Goal: Transaction & Acquisition: Purchase product/service

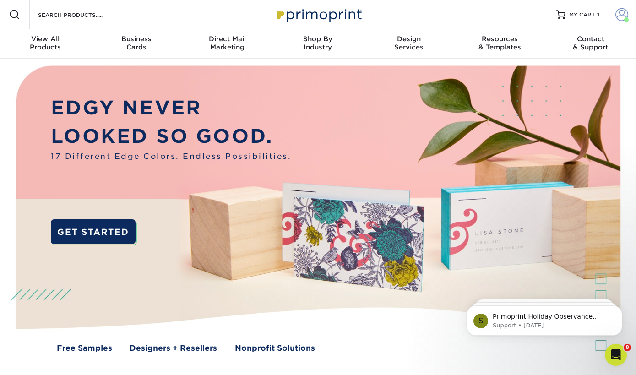
click at [626, 17] on span at bounding box center [622, 14] width 13 height 13
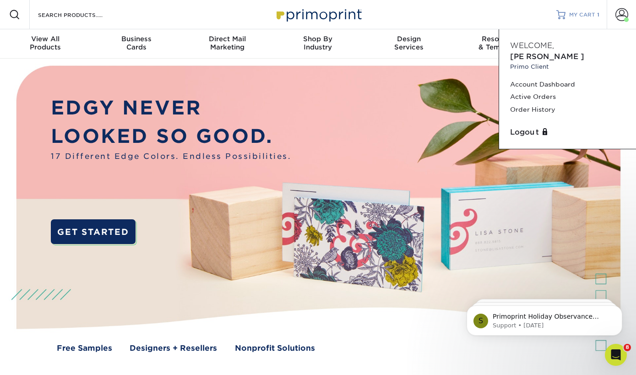
click at [573, 18] on link "MY CART 1" at bounding box center [578, 14] width 43 height 29
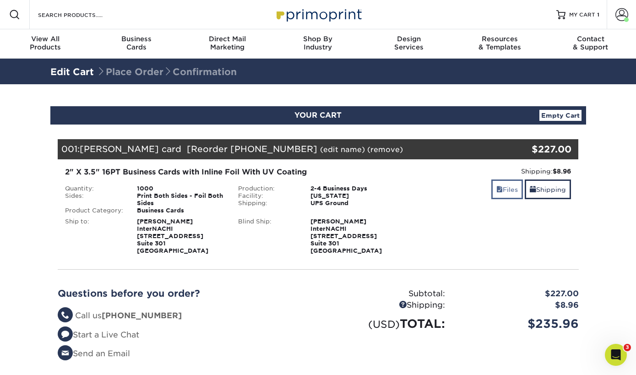
click at [510, 187] on link "Files" at bounding box center [508, 190] width 32 height 20
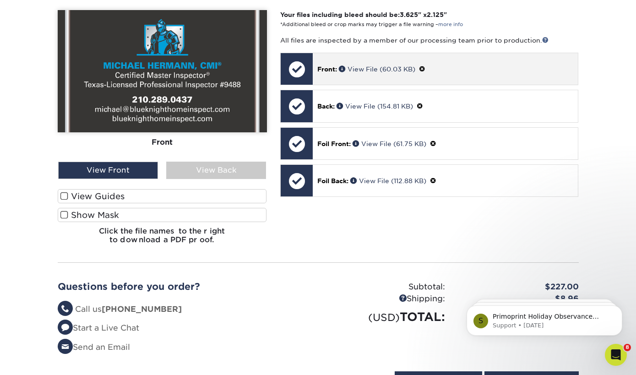
scroll to position [274, 0]
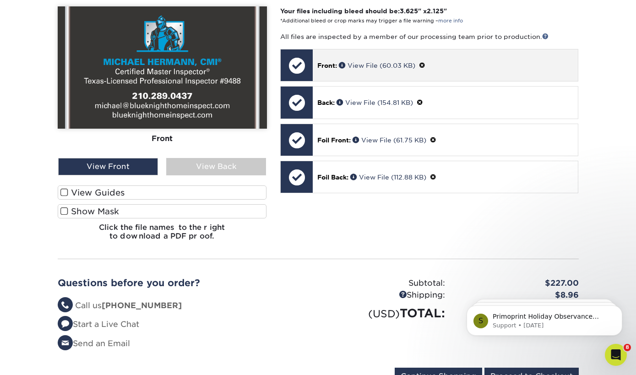
click at [426, 63] on span at bounding box center [422, 65] width 6 height 7
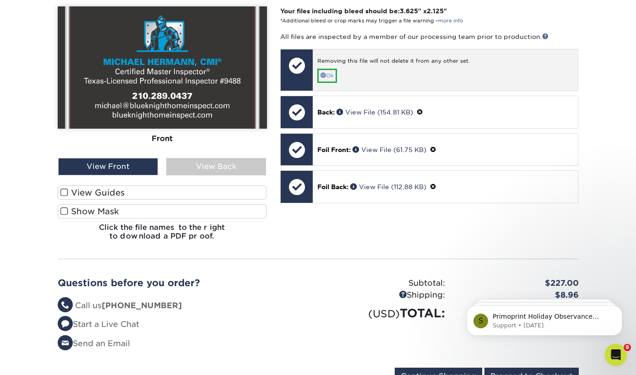
click at [336, 73] on link "Ok" at bounding box center [328, 76] width 20 height 14
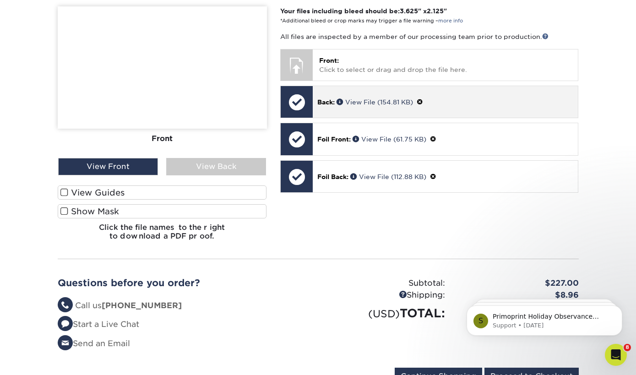
click at [423, 102] on span at bounding box center [420, 102] width 6 height 7
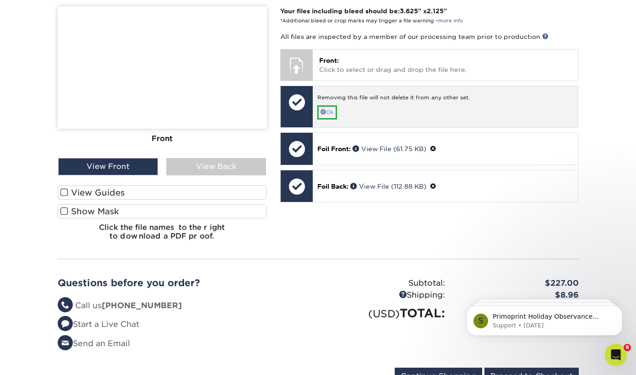
click at [332, 112] on link "Ok" at bounding box center [328, 112] width 20 height 14
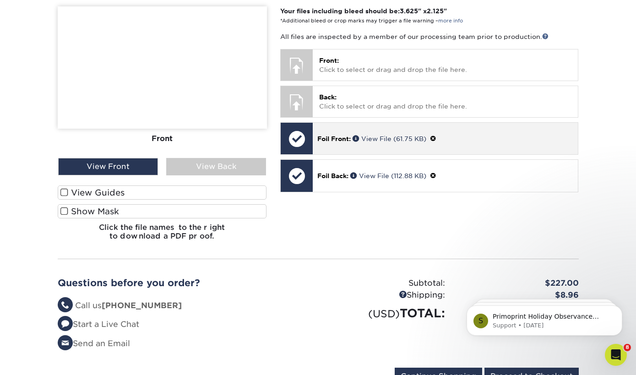
click at [437, 138] on span at bounding box center [433, 138] width 6 height 7
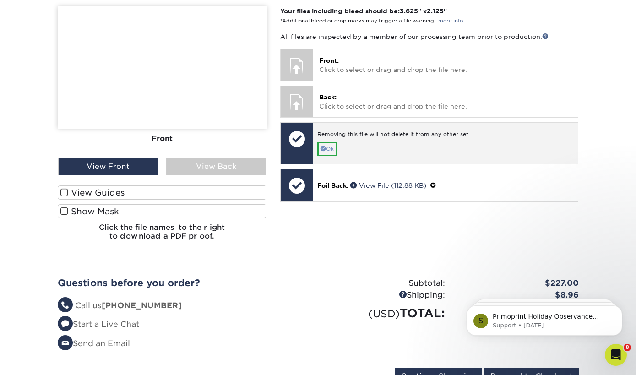
click at [331, 146] on link "Ok" at bounding box center [328, 149] width 20 height 14
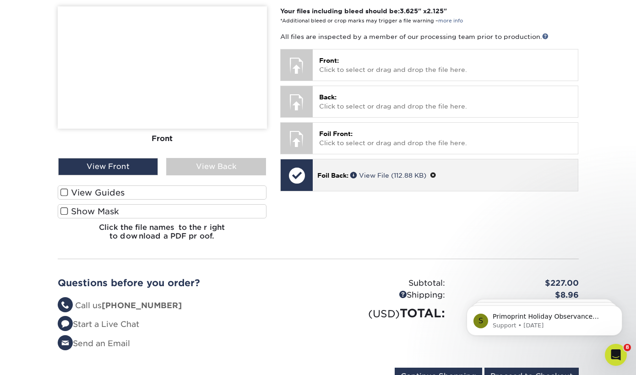
click at [437, 174] on span at bounding box center [433, 175] width 6 height 7
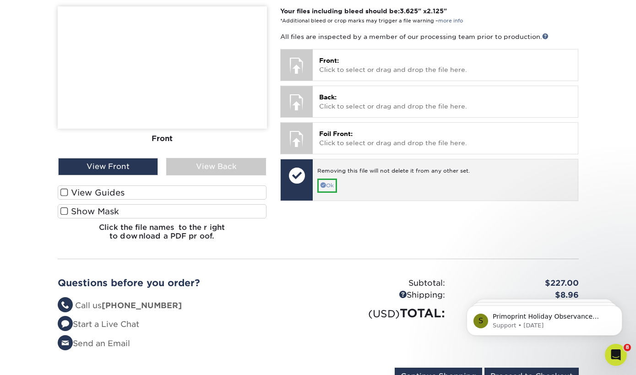
click at [335, 181] on link "Ok" at bounding box center [328, 186] width 20 height 14
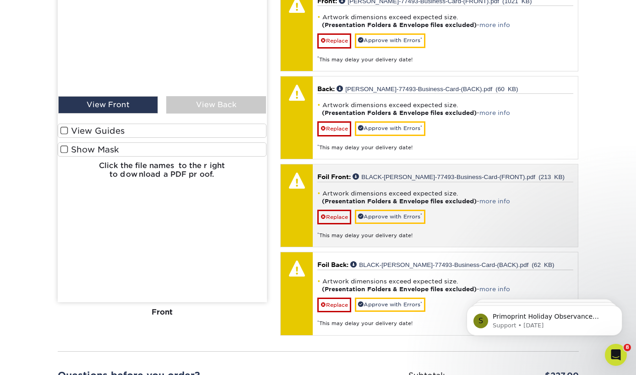
scroll to position [273, 0]
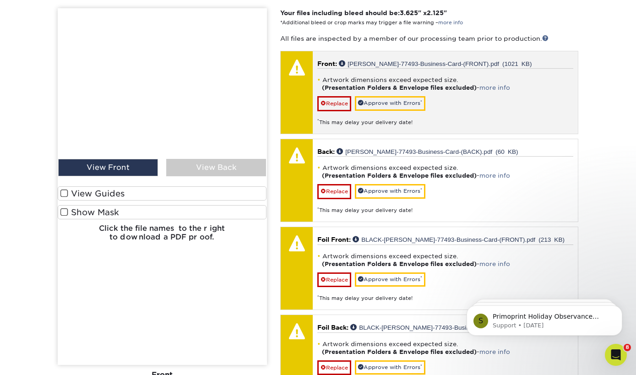
click at [472, 93] on div "Artwork dimensions exceed expected size. (Presentation Folders & Envelope files…" at bounding box center [446, 97] width 256 height 58
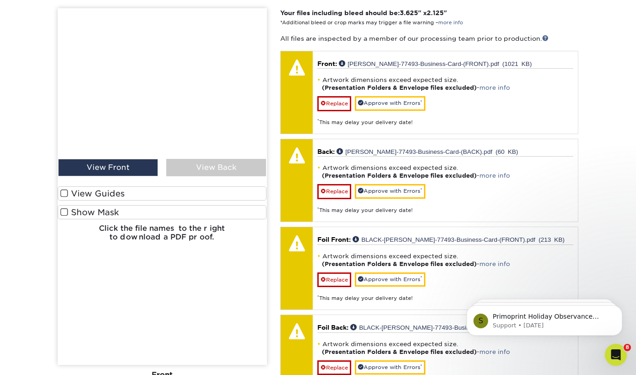
click at [196, 169] on img at bounding box center [162, 186] width 209 height 357
click at [116, 172] on img at bounding box center [162, 186] width 209 height 357
click at [64, 192] on img at bounding box center [162, 186] width 209 height 357
click at [63, 214] on img at bounding box center [162, 186] width 209 height 357
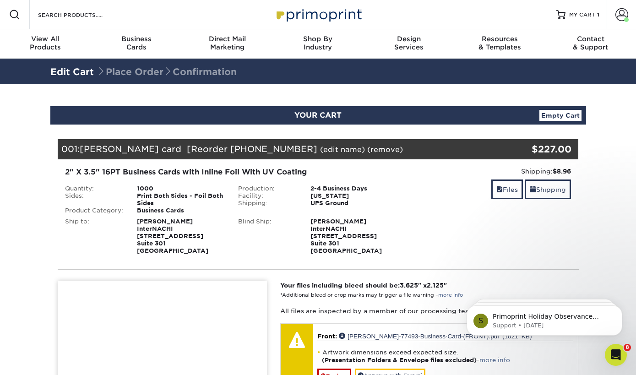
scroll to position [0, 0]
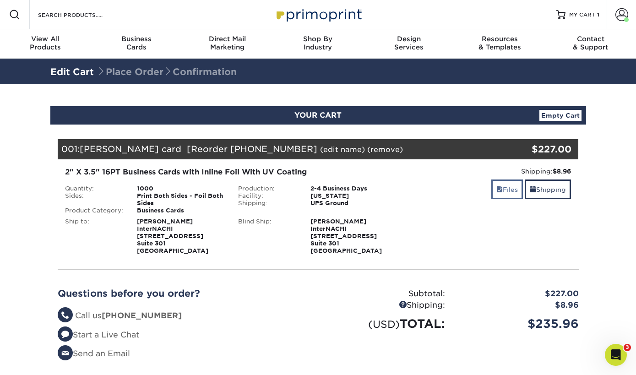
click at [503, 194] on link "Files" at bounding box center [508, 190] width 32 height 20
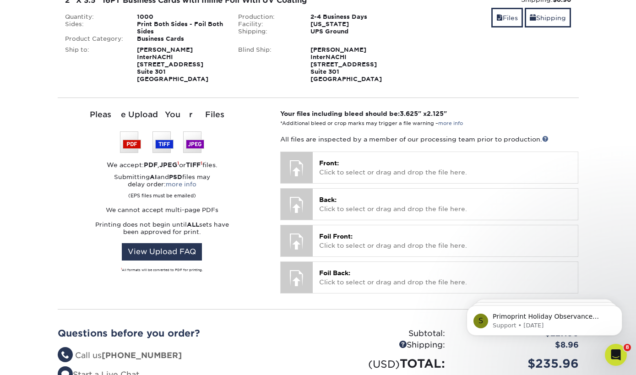
scroll to position [234, 0]
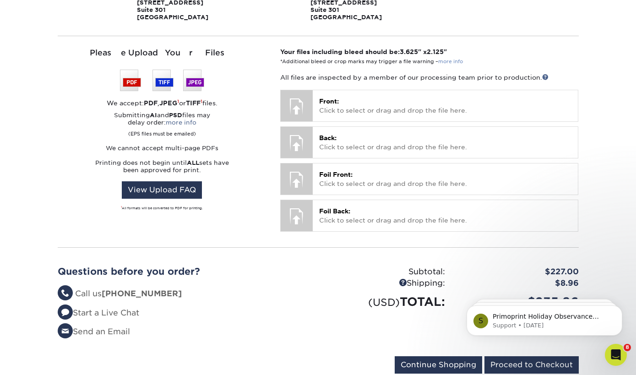
click at [451, 64] on link "more info" at bounding box center [451, 62] width 25 height 6
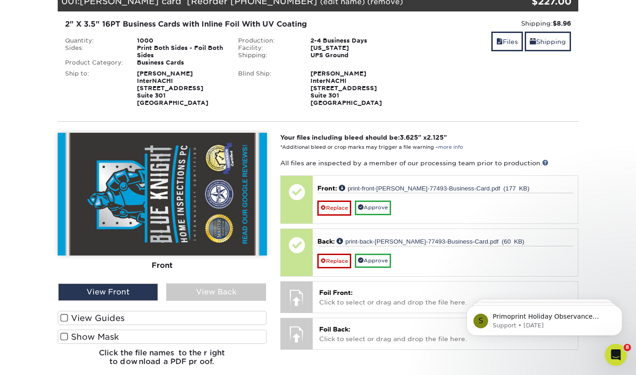
scroll to position [172, 0]
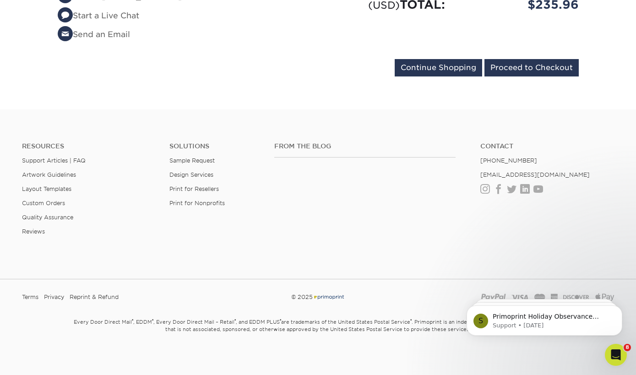
scroll to position [110, 0]
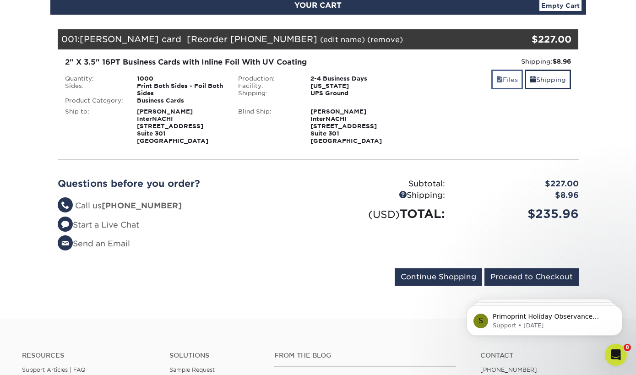
click at [501, 77] on link "Files" at bounding box center [508, 80] width 32 height 20
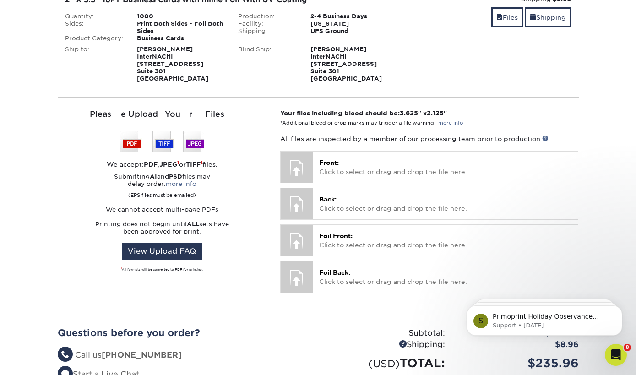
scroll to position [173, 0]
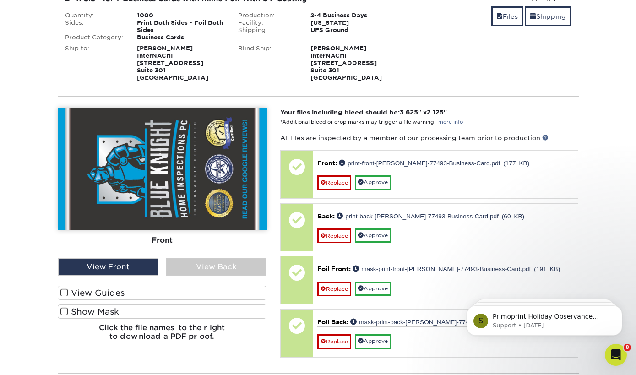
click at [65, 308] on span at bounding box center [64, 311] width 8 height 9
click at [0, 0] on input "Show Mask" at bounding box center [0, 0] width 0 height 0
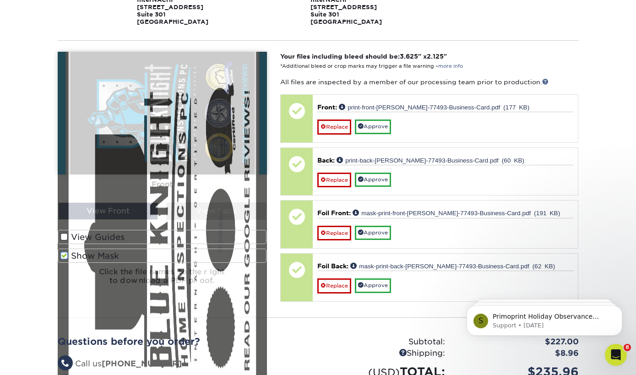
scroll to position [230, 0]
click at [64, 256] on img at bounding box center [162, 229] width 209 height 357
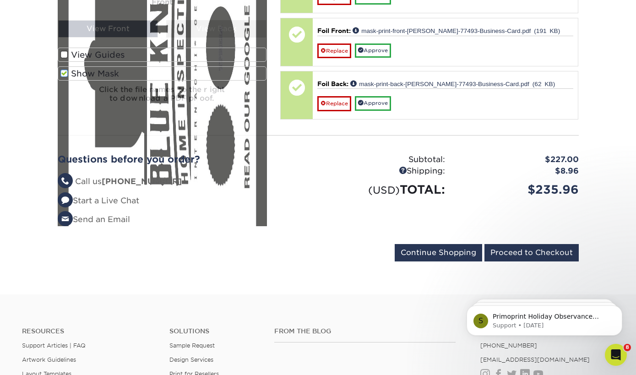
scroll to position [487, 0]
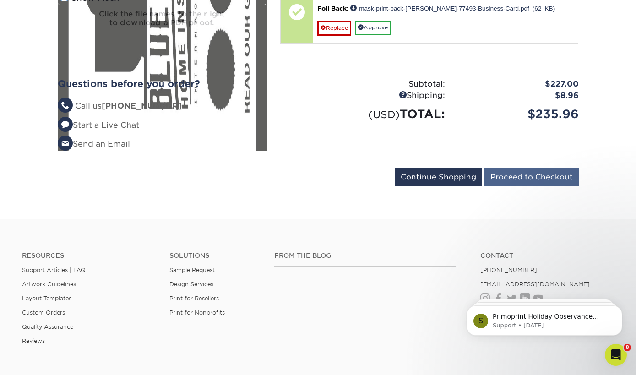
click at [532, 177] on input "Proceed to Checkout" at bounding box center [532, 177] width 94 height 17
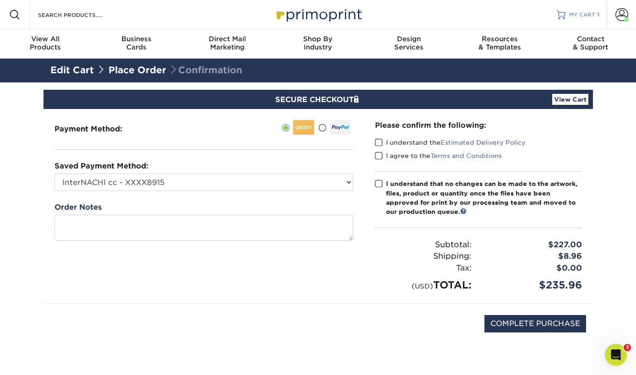
click at [577, 11] on span "MY CART" at bounding box center [583, 15] width 26 height 8
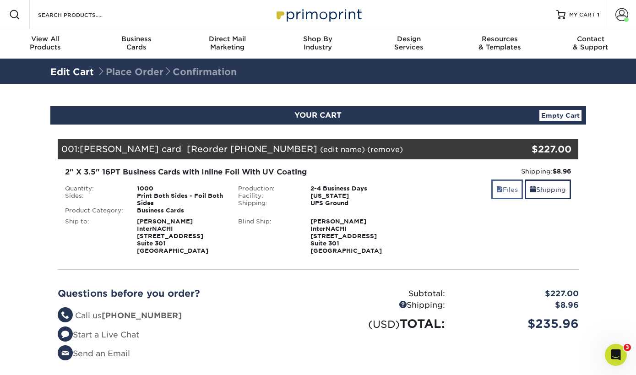
click at [502, 188] on link "Files" at bounding box center [508, 190] width 32 height 20
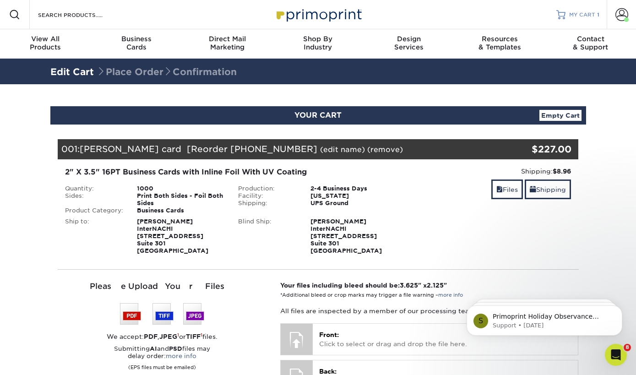
click at [597, 13] on div "MY CART 1" at bounding box center [585, 15] width 30 height 8
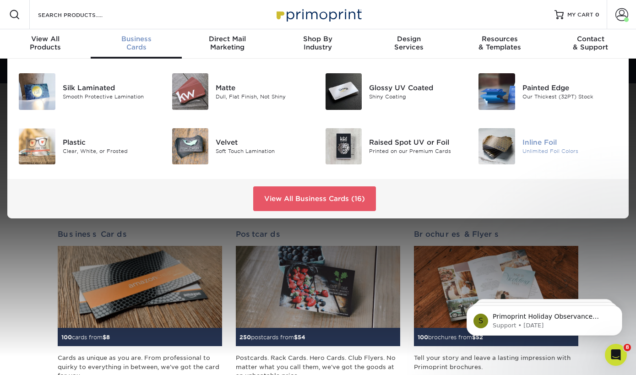
click at [551, 150] on div "Unlimited Foil Colors" at bounding box center [570, 152] width 95 height 8
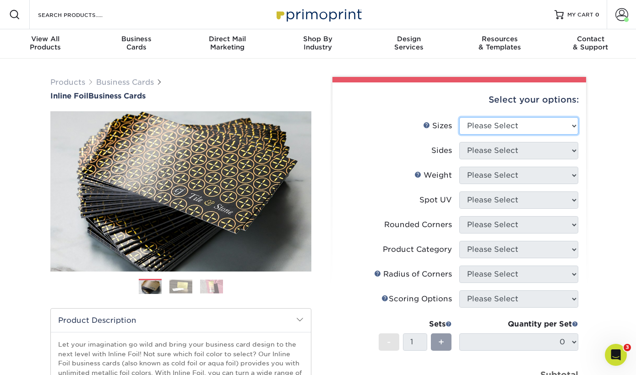
select select "2.00x3.50"
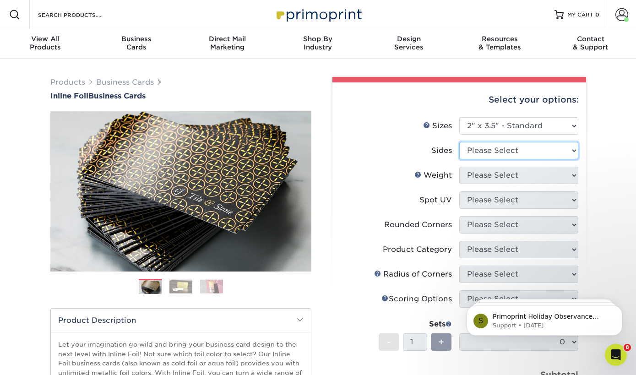
select select "34527644-b4fd-4ffb-9092-1318eefcd9d9"
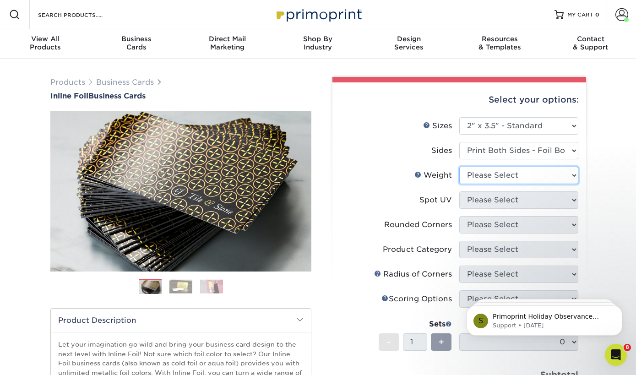
select select "16PT"
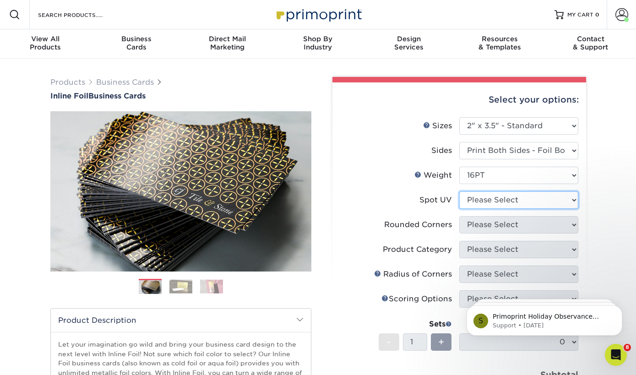
select select "3"
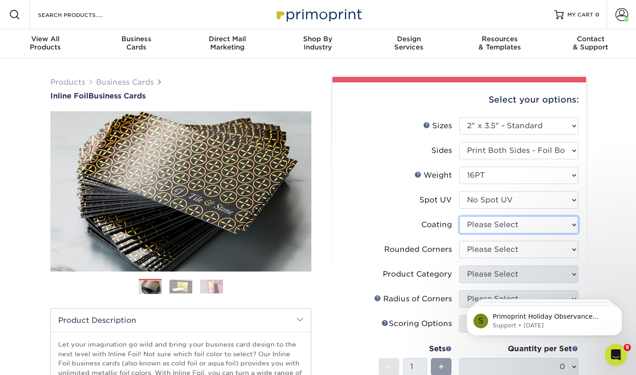
select select "ae367451-b2b8-45df-a344-0f05b6a12993"
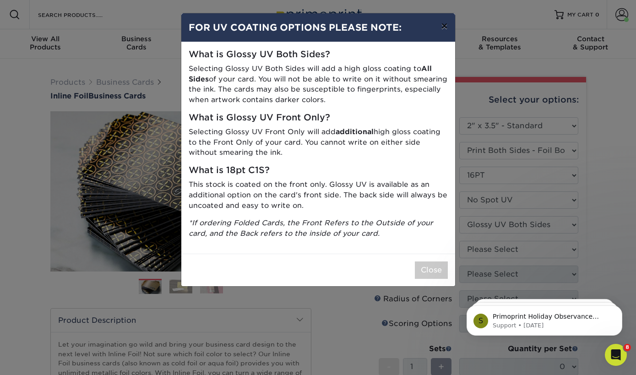
click at [445, 26] on button "×" at bounding box center [444, 26] width 21 height 26
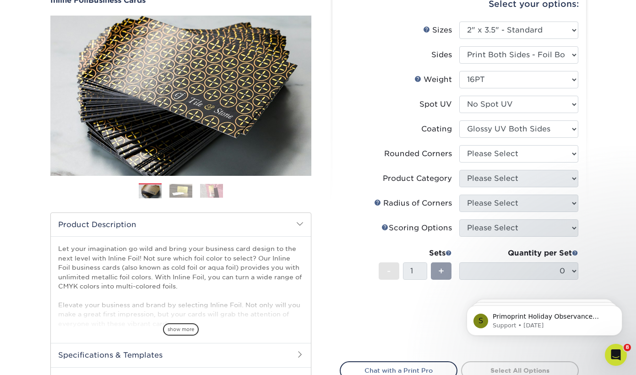
scroll to position [106, 0]
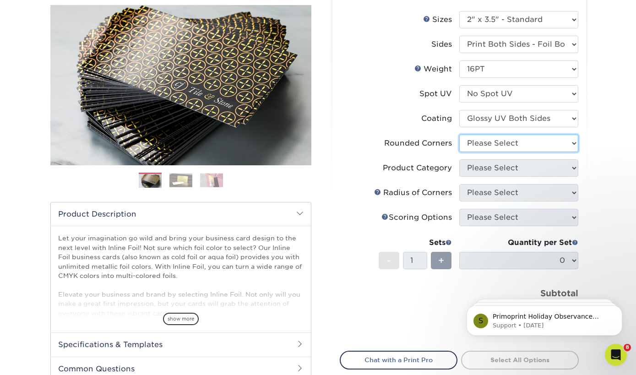
select select "0"
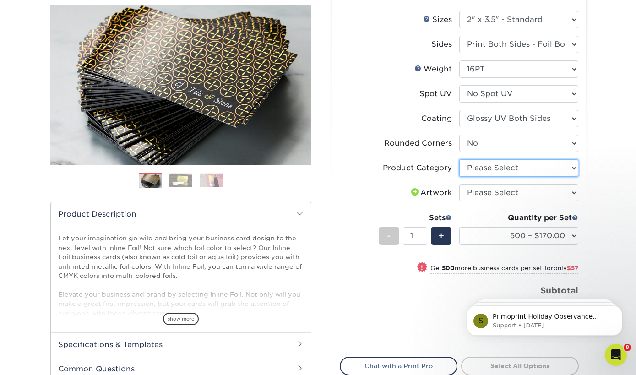
select select "3b5148f1-0588-4f88-a218-97bcfdce65c1"
select select "upload"
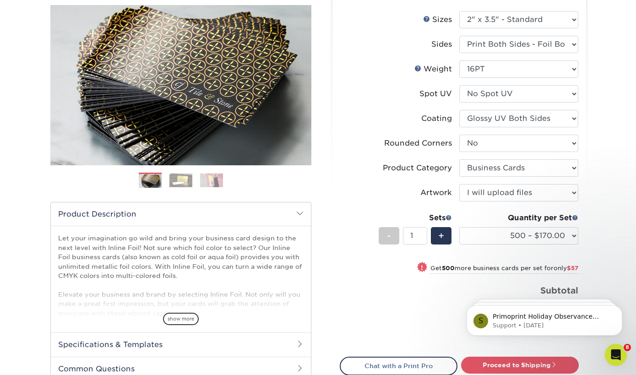
click at [490, 226] on div "Quantity per Set 500 – $170.00 1000 – $227.00 2500 – $427.00 5000 – $610.00 (Pr…" at bounding box center [519, 234] width 119 height 43
select select "1000 – $227.00"
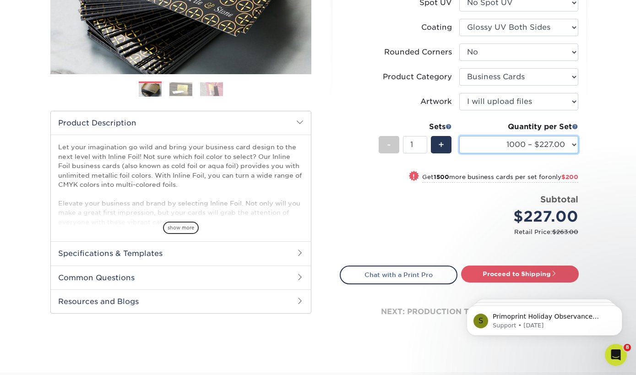
scroll to position [198, 0]
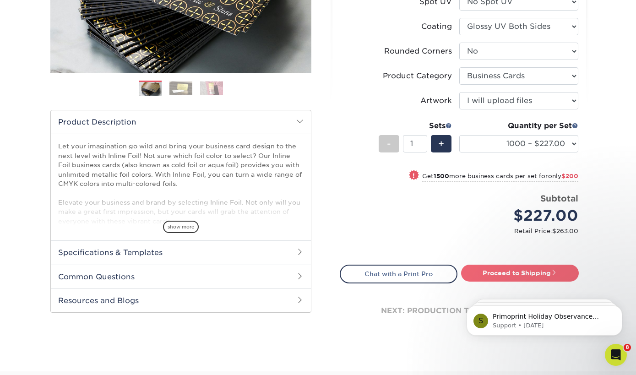
click at [490, 267] on link "Proceed to Shipping" at bounding box center [520, 273] width 118 height 16
type input "Set 1"
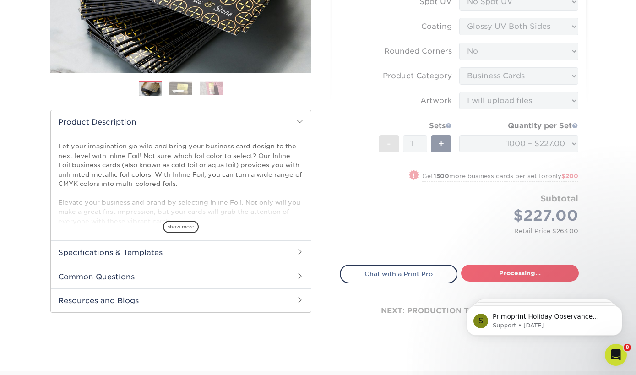
select select "23e4a56a-1b86-4c96-84a4-96d0b5ec90b5"
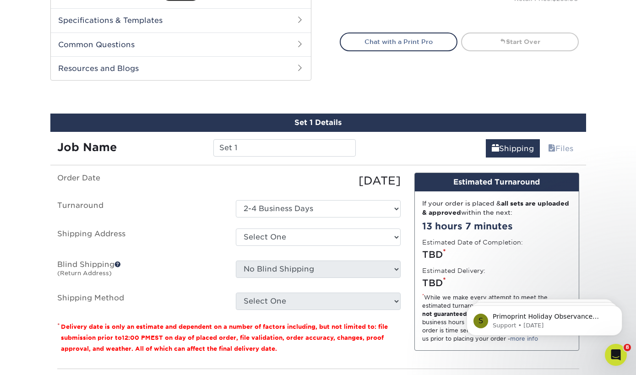
scroll to position [488, 0]
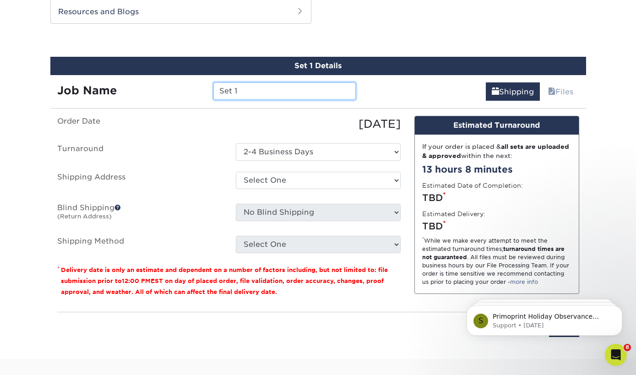
click at [281, 91] on input "Set 1" at bounding box center [285, 90] width 143 height 17
paste input "helley Hermann"
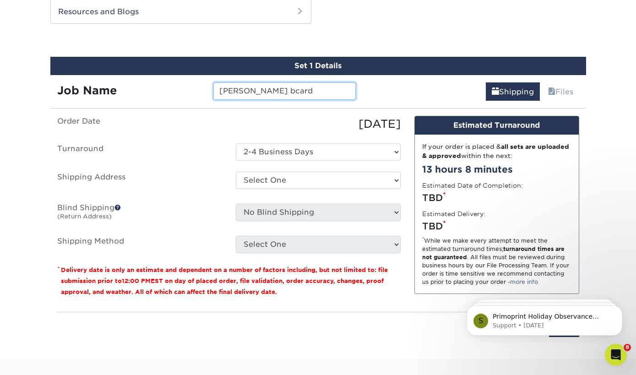
type input "Shelley Hermann bcard"
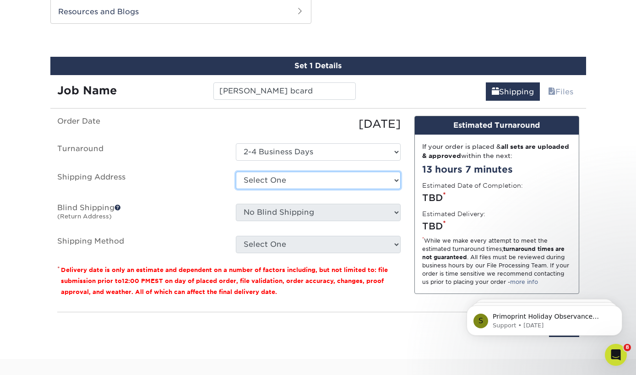
select select "285612"
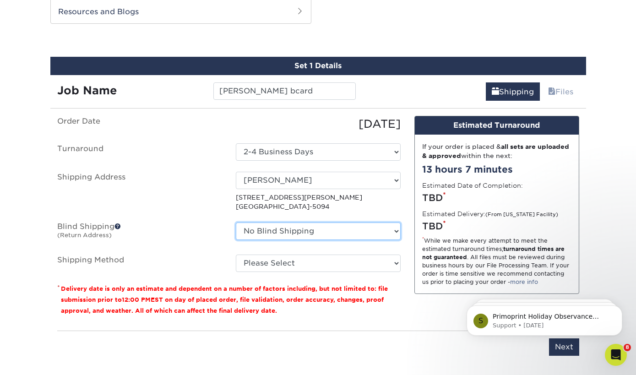
select select "10114"
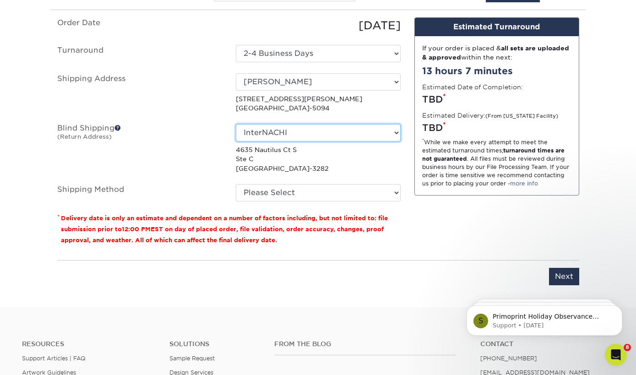
scroll to position [596, 0]
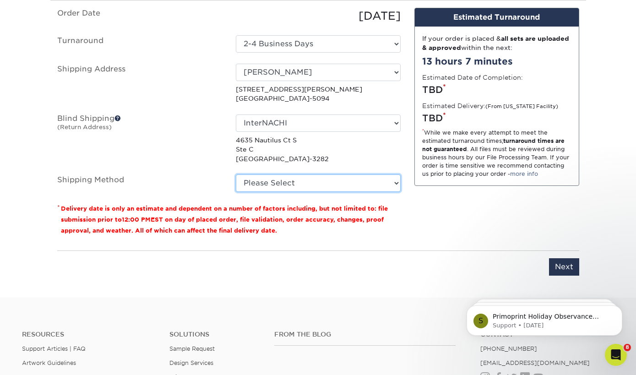
select select "03"
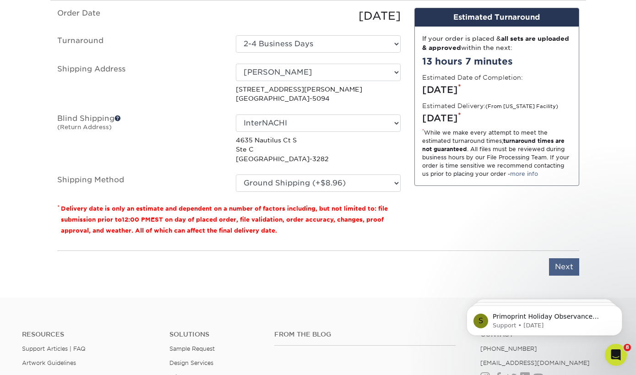
click at [568, 263] on input "Next" at bounding box center [564, 266] width 30 height 17
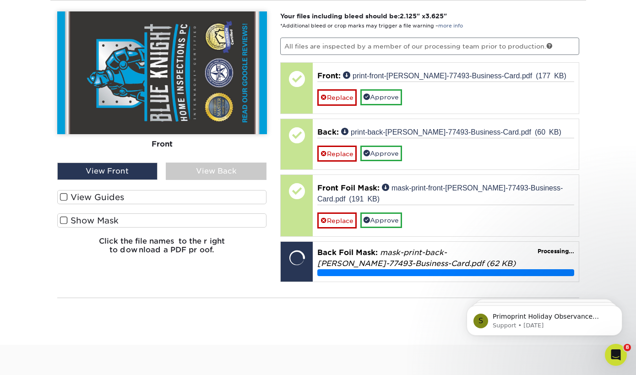
click at [221, 172] on div "View Back" at bounding box center [216, 171] width 101 height 17
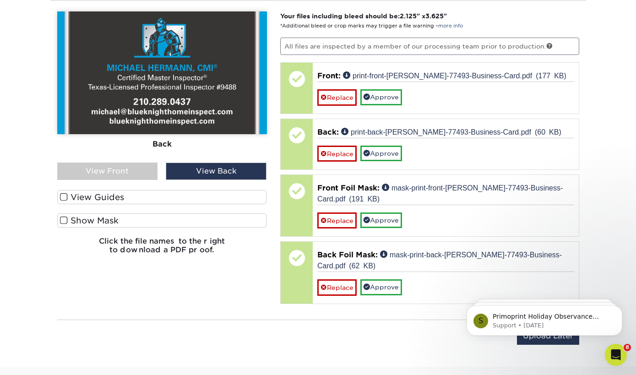
click at [64, 219] on span at bounding box center [64, 220] width 8 height 9
click at [0, 0] on input "Show Mask" at bounding box center [0, 0] width 0 height 0
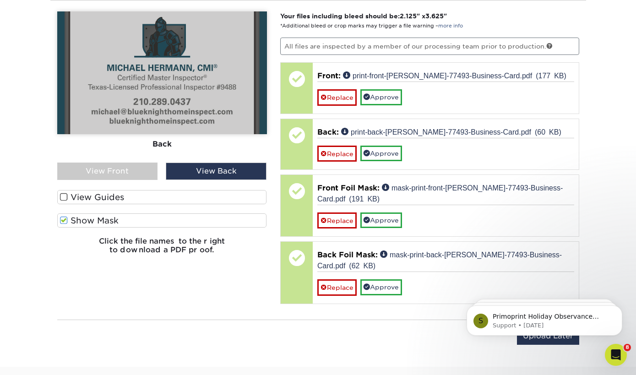
click at [134, 166] on div "View Front" at bounding box center [107, 171] width 101 height 17
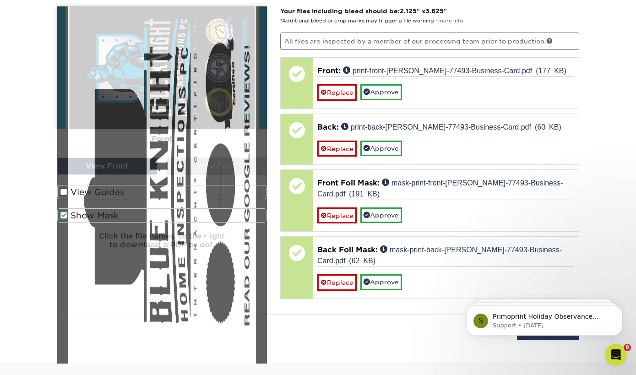
scroll to position [548, 0]
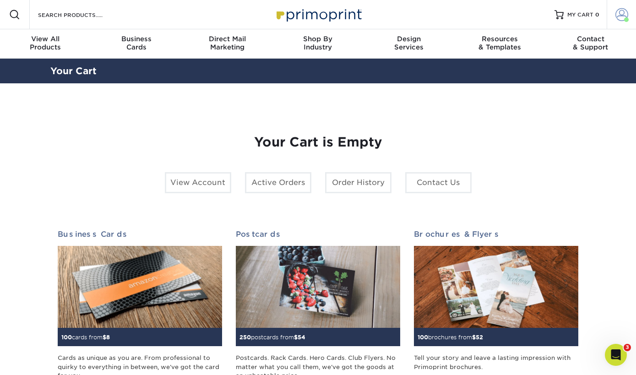
click at [621, 22] on link "Account" at bounding box center [621, 14] width 29 height 29
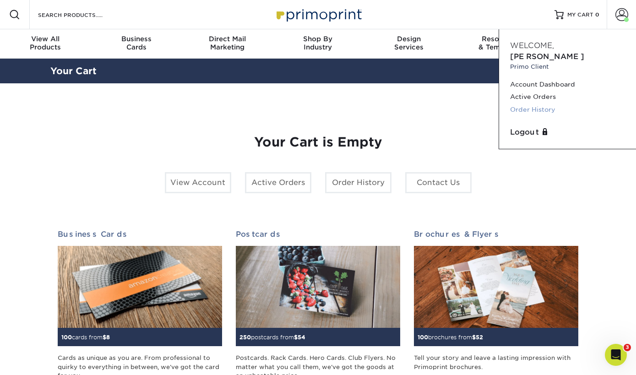
click at [536, 104] on link "Order History" at bounding box center [567, 110] width 115 height 12
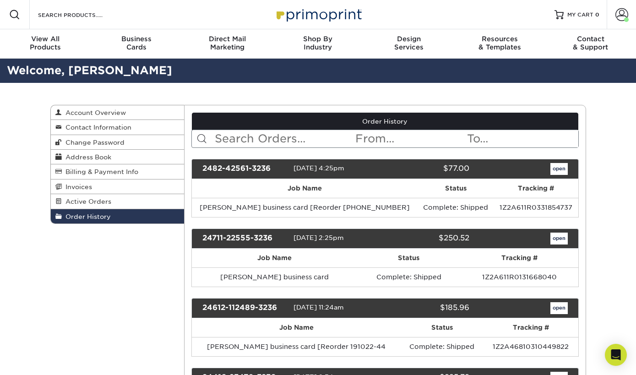
click at [283, 138] on input "text" at bounding box center [284, 138] width 141 height 17
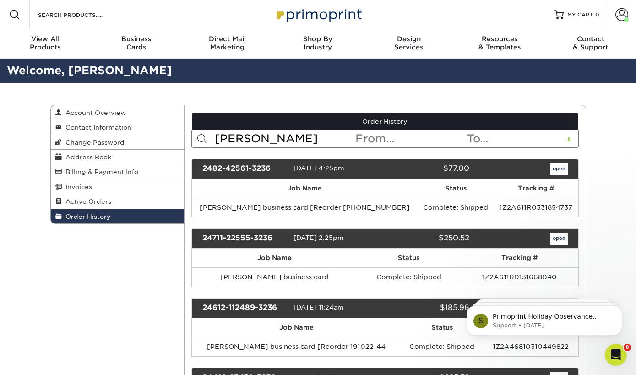
type input "hermann"
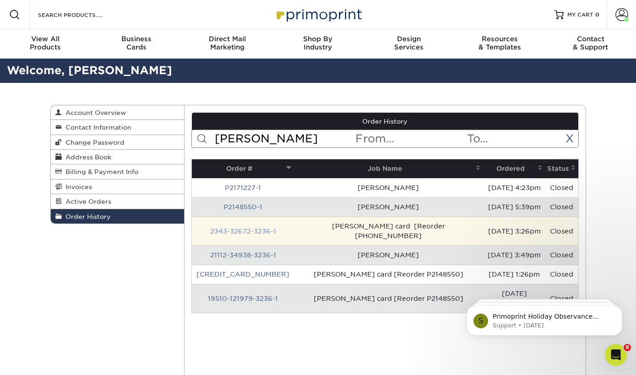
click at [248, 228] on link "2343-32672-3236-1" at bounding box center [243, 231] width 66 height 7
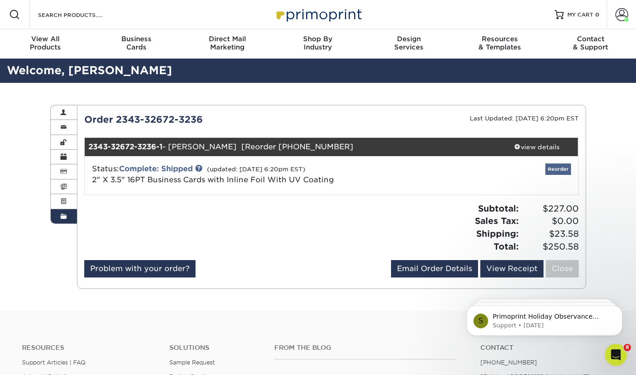
click at [561, 168] on link "Reorder" at bounding box center [559, 169] width 26 height 11
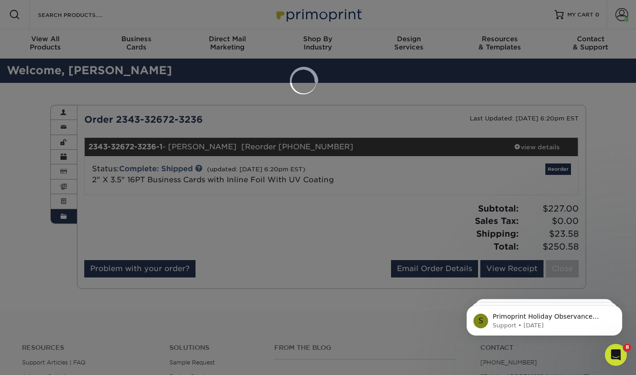
select select "16967"
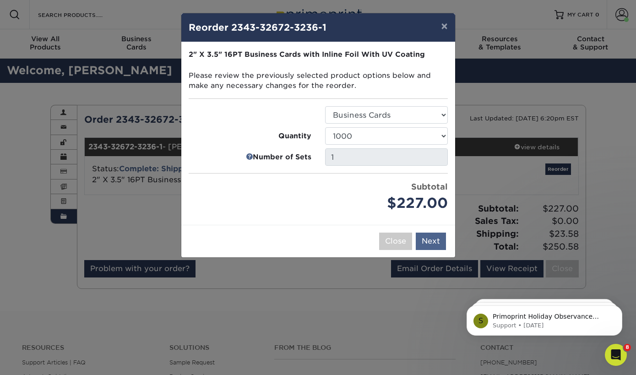
click at [426, 239] on button "Next" at bounding box center [431, 241] width 30 height 17
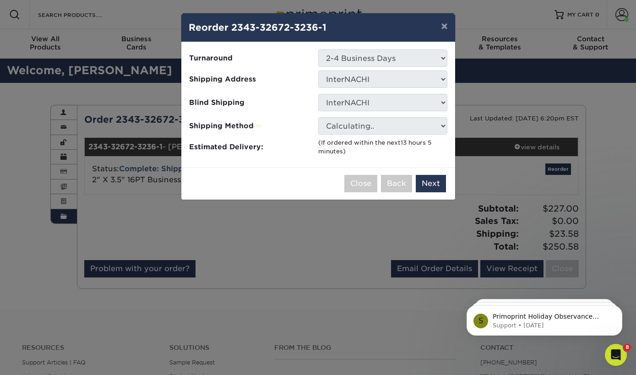
click at [379, 88] on li "Shipping Address Select One Aaron Clark Christopher Pasten Derek Yoder jay mcnu…" at bounding box center [318, 81] width 273 height 20
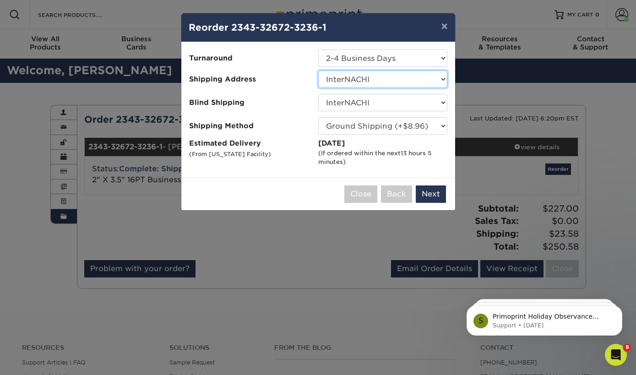
select select "285612"
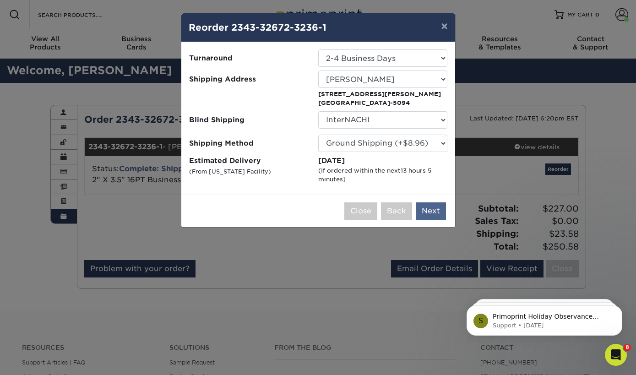
click at [439, 213] on button "Next" at bounding box center [431, 211] width 30 height 17
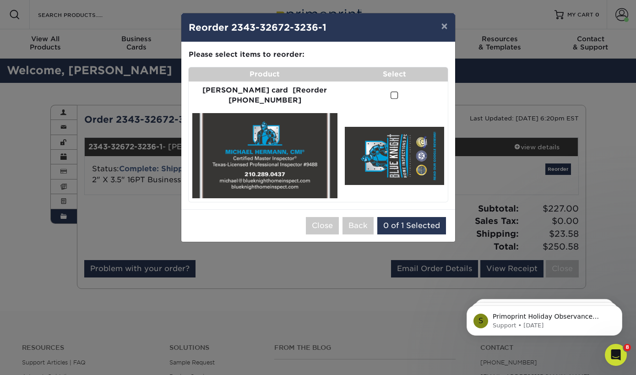
click at [391, 92] on span at bounding box center [395, 95] width 8 height 9
click at [0, 0] on input "checkbox" at bounding box center [0, 0] width 0 height 0
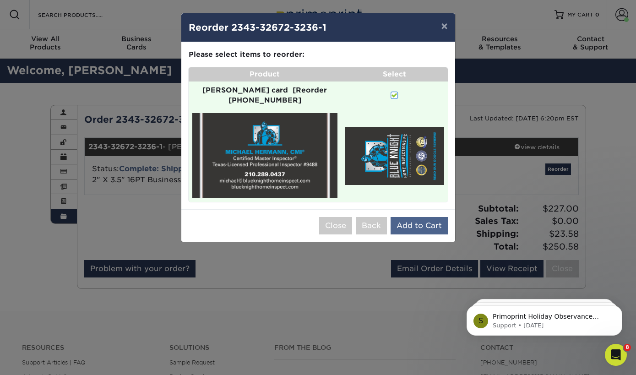
click at [432, 217] on button "Add to Cart" at bounding box center [419, 225] width 57 height 17
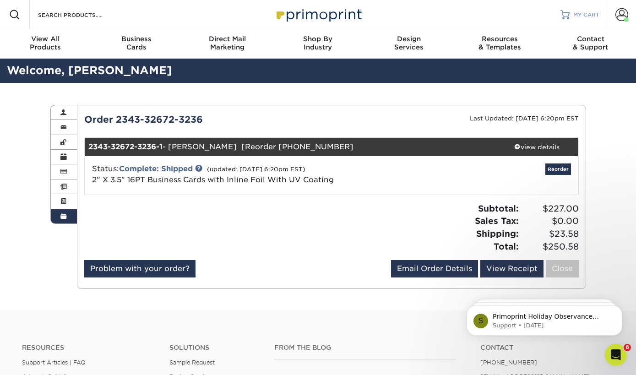
click at [576, 16] on span "MY CART" at bounding box center [587, 15] width 26 height 8
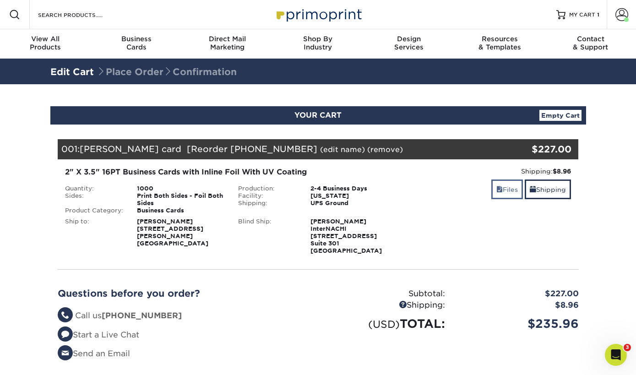
click at [504, 193] on link "Files" at bounding box center [508, 190] width 32 height 20
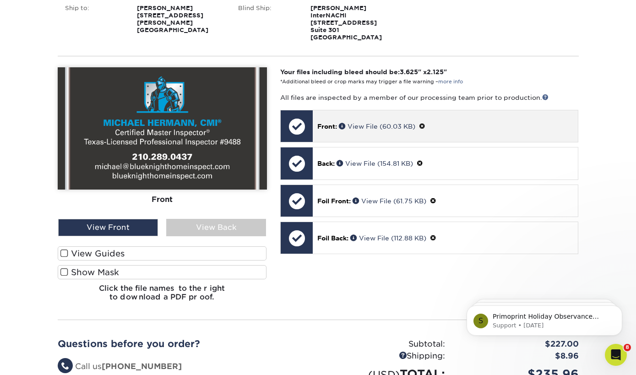
click at [422, 124] on span at bounding box center [422, 126] width 6 height 7
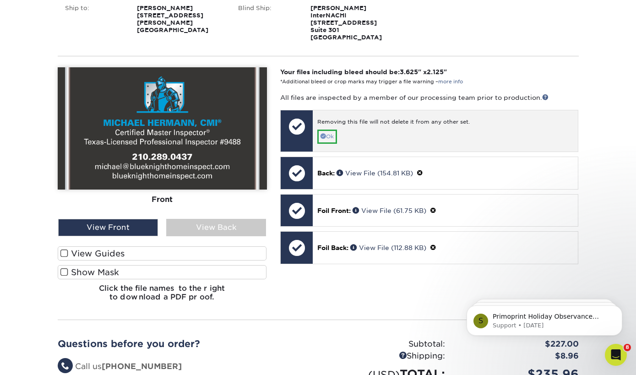
click at [332, 135] on link "Ok" at bounding box center [328, 137] width 20 height 14
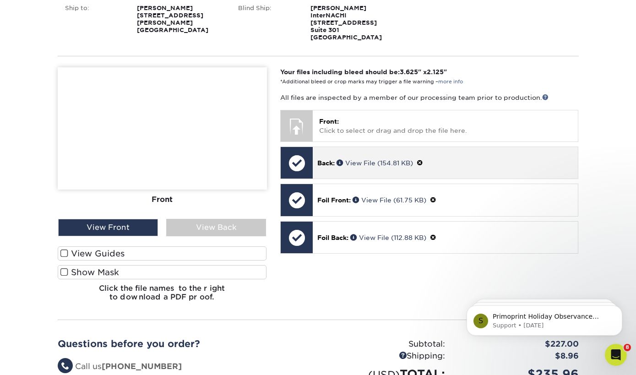
click at [422, 160] on span at bounding box center [420, 162] width 6 height 7
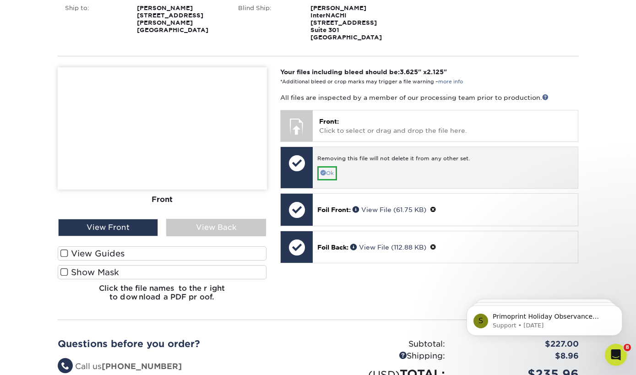
click at [335, 170] on link "Ok" at bounding box center [328, 173] width 20 height 14
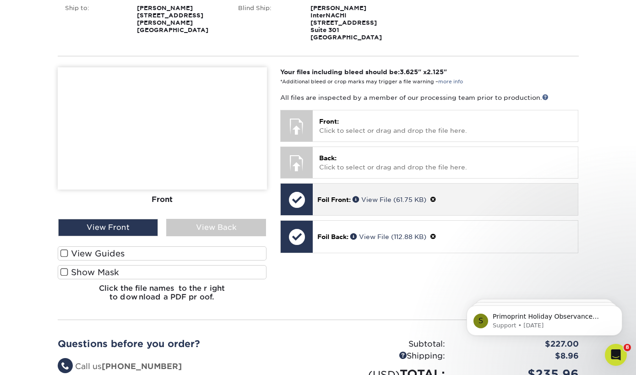
click at [435, 200] on span at bounding box center [433, 199] width 6 height 7
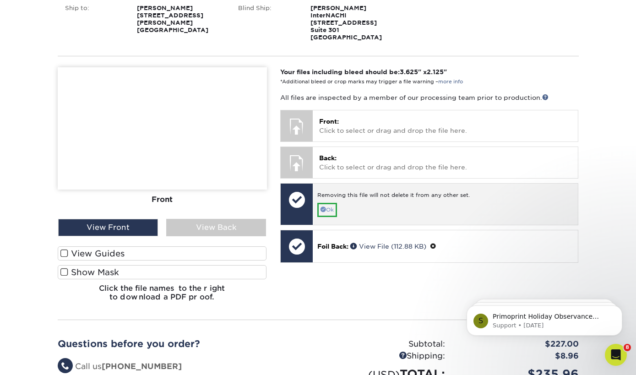
click at [330, 204] on link "Ok" at bounding box center [328, 210] width 20 height 14
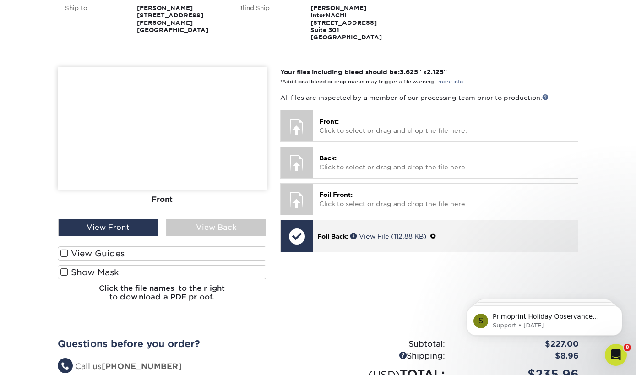
click at [436, 234] on span at bounding box center [433, 236] width 6 height 7
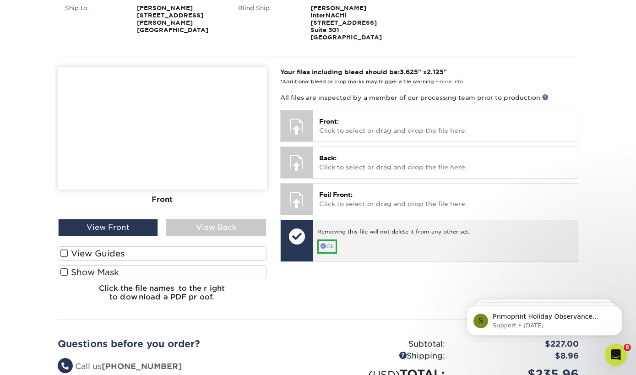
click at [333, 244] on link "Ok" at bounding box center [328, 247] width 20 height 14
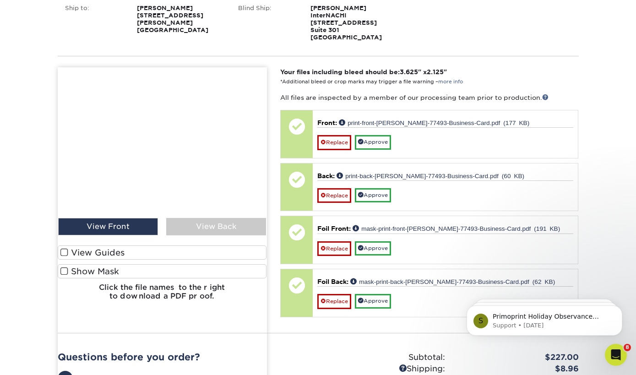
click at [210, 222] on img at bounding box center [162, 245] width 209 height 357
click at [112, 224] on img at bounding box center [162, 245] width 209 height 357
click at [90, 250] on img at bounding box center [162, 245] width 209 height 357
click at [65, 252] on img at bounding box center [162, 245] width 209 height 357
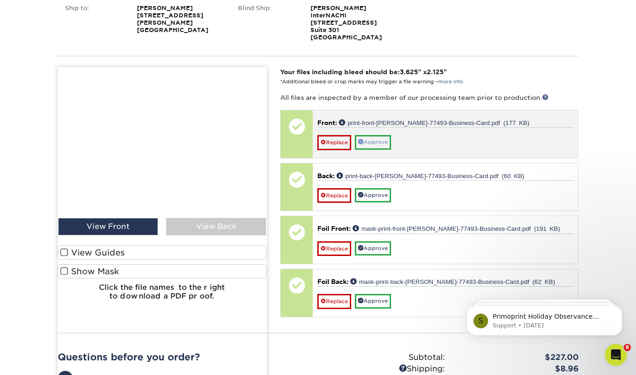
click at [373, 139] on link "Approve" at bounding box center [373, 142] width 36 height 14
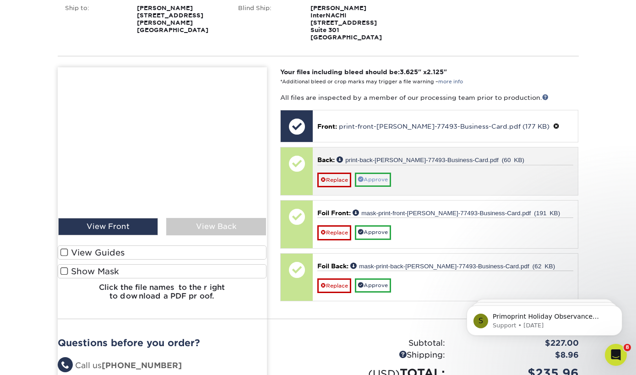
click at [378, 177] on link "Approve" at bounding box center [373, 180] width 36 height 14
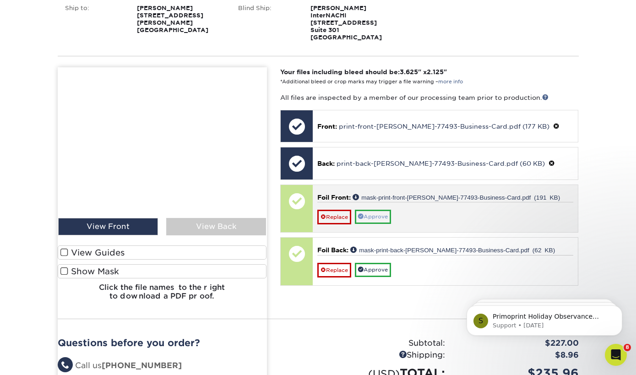
click at [376, 212] on link "Approve" at bounding box center [373, 217] width 36 height 14
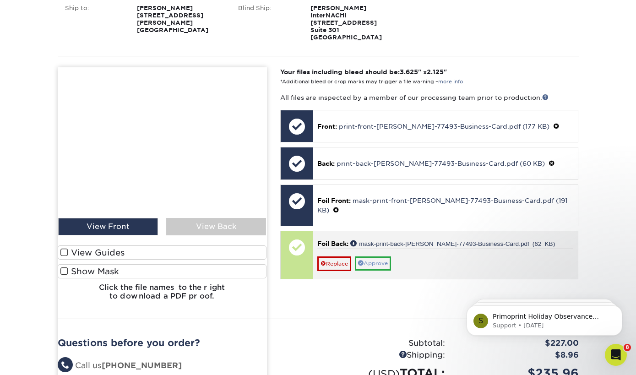
click at [377, 262] on link "Approve" at bounding box center [373, 264] width 36 height 14
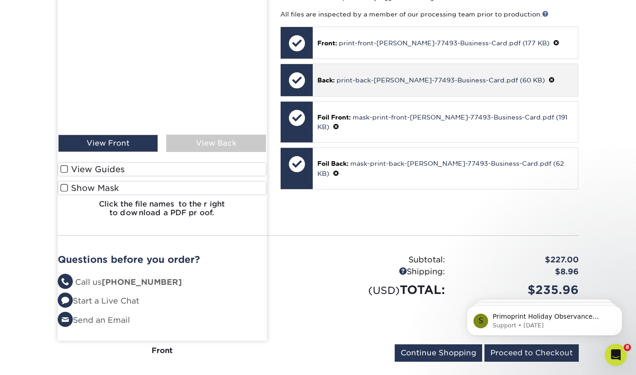
scroll to position [433, 0]
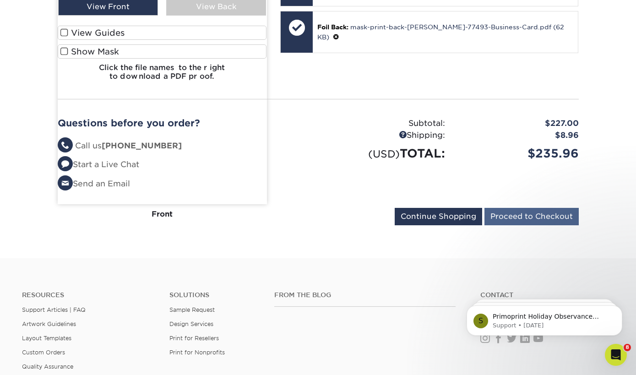
click at [509, 208] on input "Proceed to Checkout" at bounding box center [532, 216] width 94 height 17
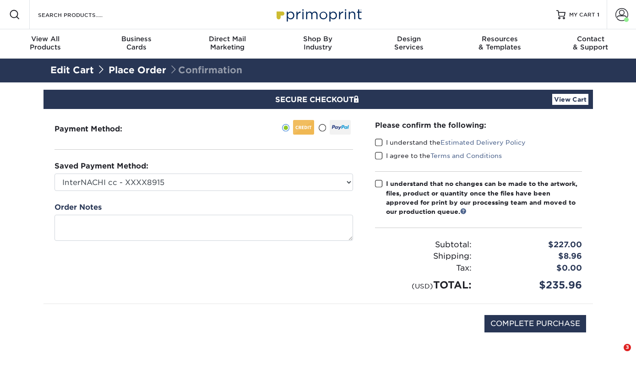
click at [571, 92] on div "SECURE CHECKOUT View Cart" at bounding box center [319, 99] width 550 height 19
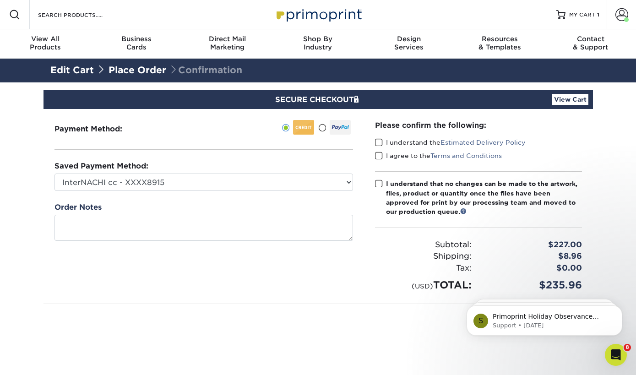
click at [559, 102] on link "View Cart" at bounding box center [571, 99] width 36 height 11
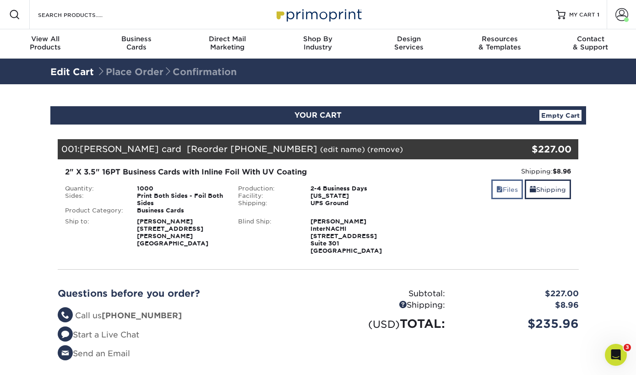
click at [501, 187] on link "Files" at bounding box center [508, 190] width 32 height 20
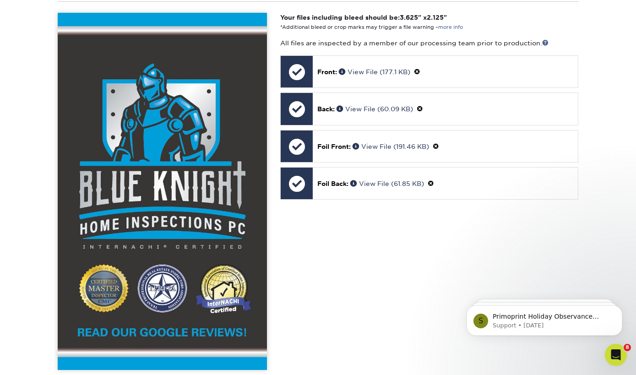
scroll to position [326, 0]
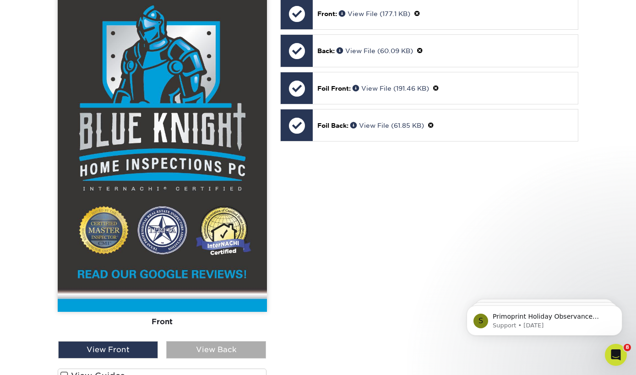
click at [238, 348] on div "View Back" at bounding box center [216, 349] width 100 height 17
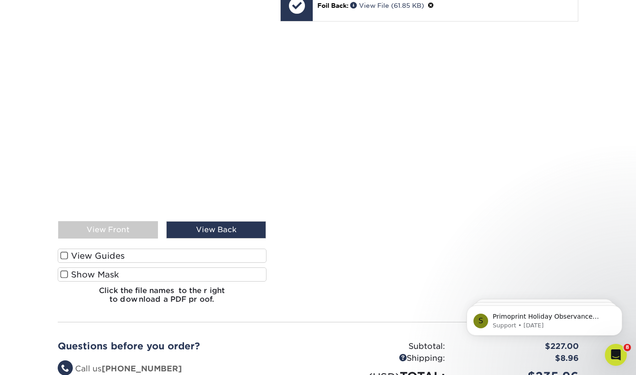
scroll to position [463, 0]
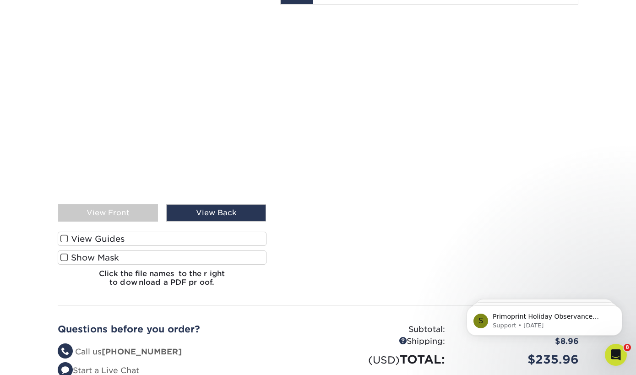
click at [89, 255] on label "Show Mask" at bounding box center [162, 258] width 209 height 14
click at [0, 0] on input "Show Mask" at bounding box center [0, 0] width 0 height 0
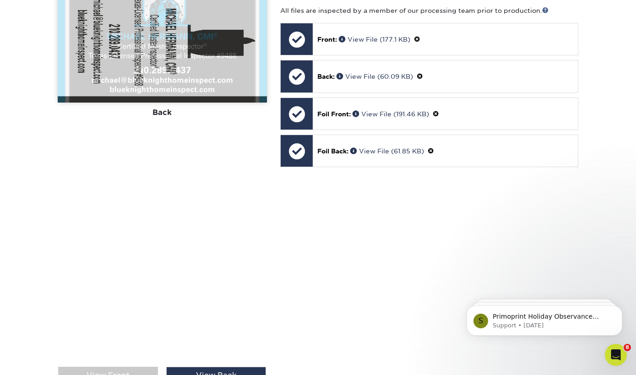
scroll to position [370, 0]
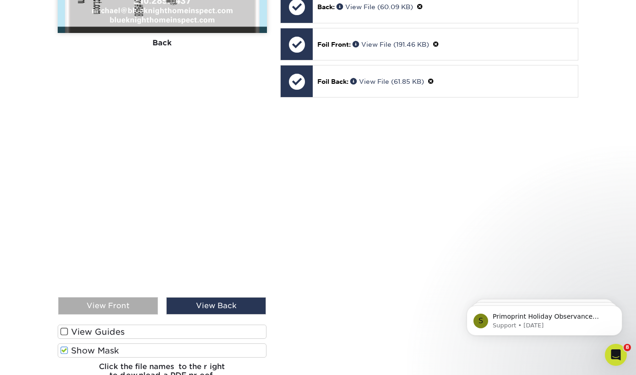
click at [114, 308] on div "View Front" at bounding box center [108, 305] width 100 height 17
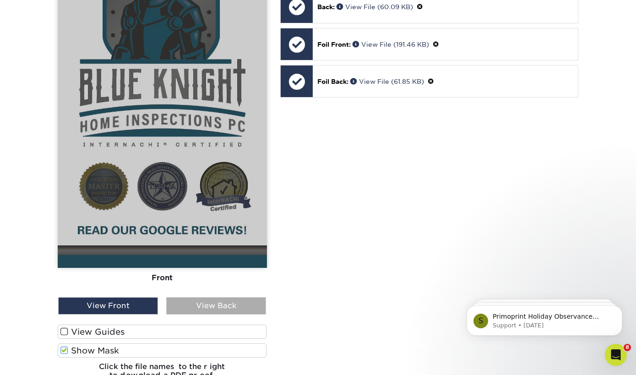
click at [184, 308] on div "View Back" at bounding box center [216, 305] width 100 height 17
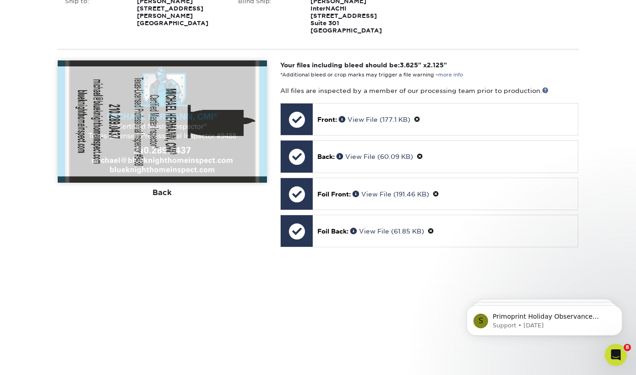
scroll to position [221, 0]
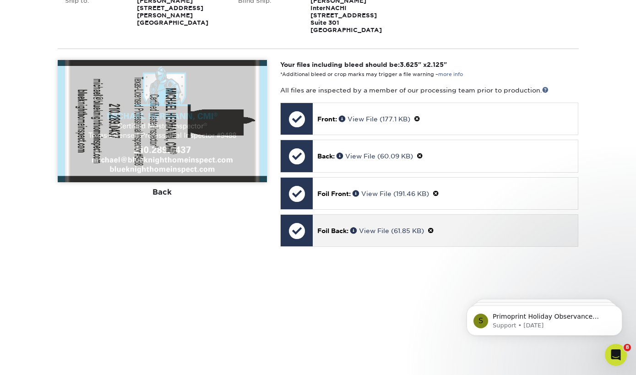
click at [434, 228] on span at bounding box center [431, 230] width 6 height 7
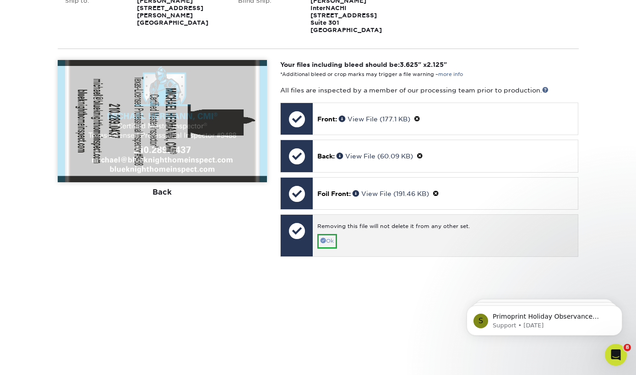
click at [337, 238] on link "Ok" at bounding box center [328, 241] width 20 height 14
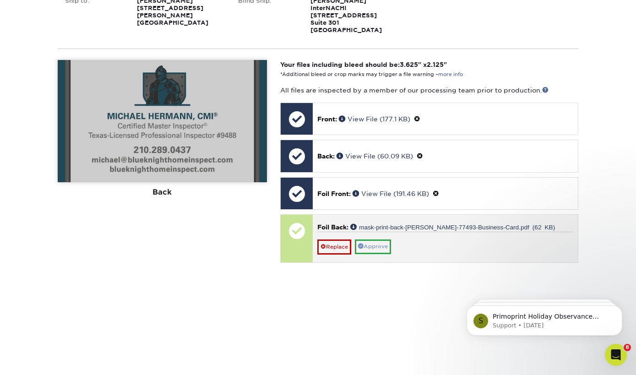
click at [370, 245] on link "Approve" at bounding box center [373, 247] width 36 height 14
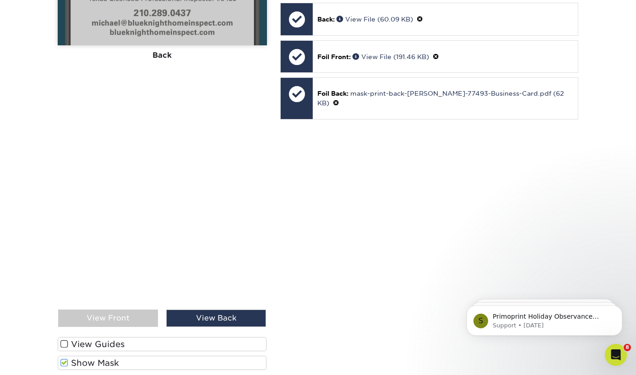
scroll to position [358, 0]
click at [139, 313] on div "View Front" at bounding box center [108, 317] width 100 height 17
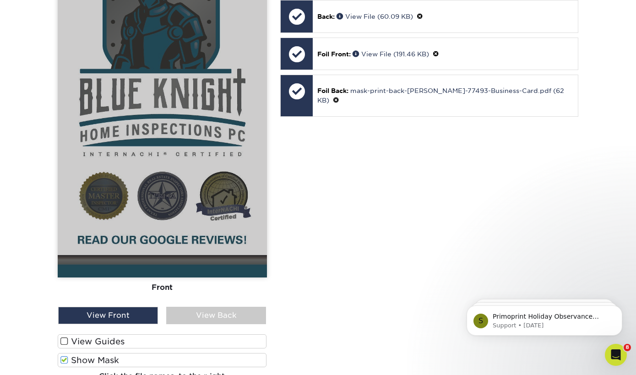
scroll to position [371, 0]
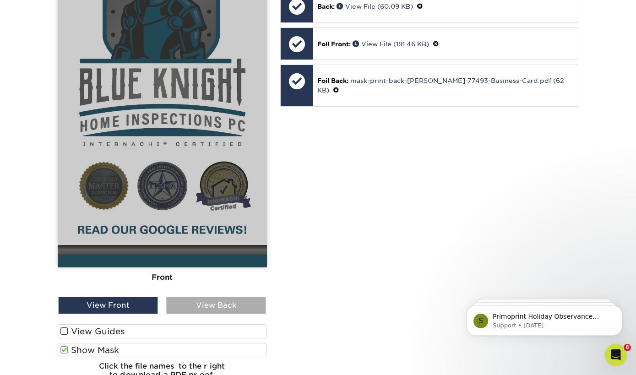
click at [208, 313] on div "View Back" at bounding box center [216, 305] width 100 height 17
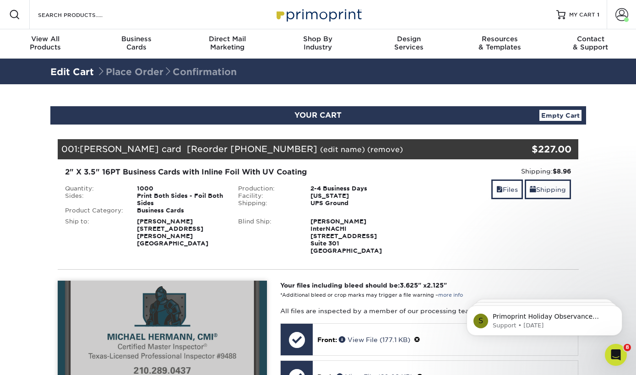
scroll to position [0, 0]
click at [625, 17] on span at bounding box center [622, 14] width 13 height 13
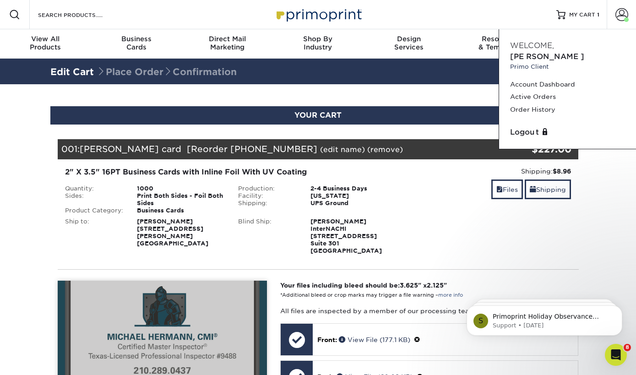
click at [416, 213] on div "Shipping: $8.96 Discount: - $0.00 Files Shipping" at bounding box center [492, 211] width 174 height 88
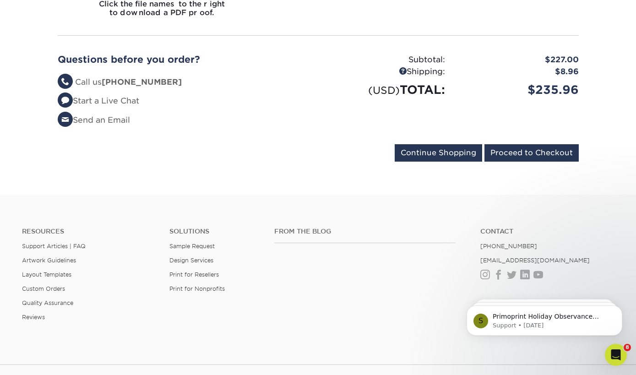
scroll to position [754, 0]
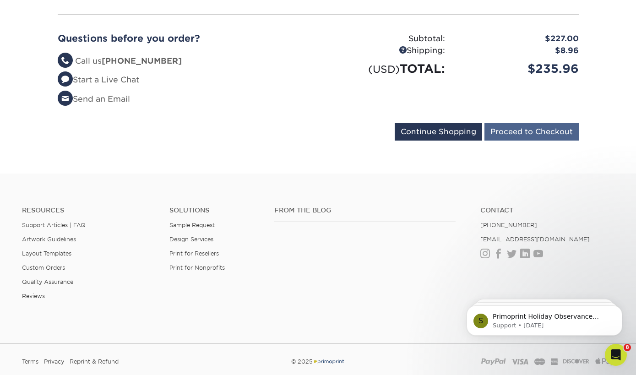
click at [517, 131] on input "Proceed to Checkout" at bounding box center [532, 131] width 94 height 17
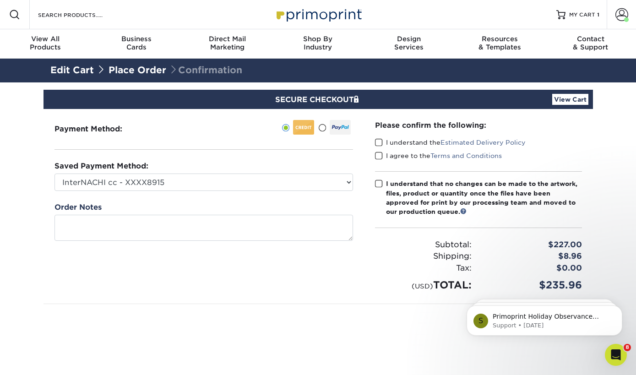
click at [380, 142] on span at bounding box center [379, 142] width 8 height 9
click at [0, 0] on input "I understand the Estimated Delivery Policy" at bounding box center [0, 0] width 0 height 0
click at [380, 155] on span at bounding box center [379, 156] width 8 height 9
click at [0, 0] on input "I agree to the Terms and Conditions" at bounding box center [0, 0] width 0 height 0
click at [377, 185] on span at bounding box center [379, 184] width 8 height 9
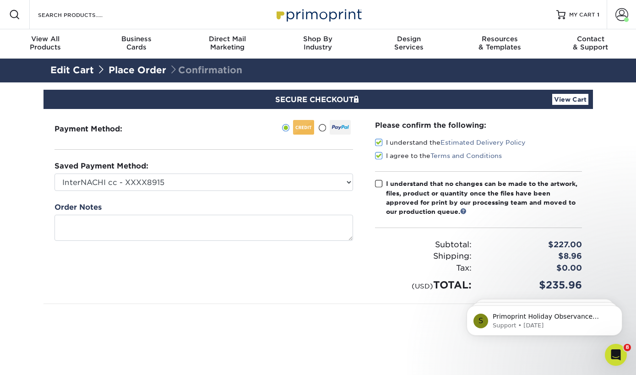
click at [0, 0] on input "I understand that no changes can be made to the artwork, files, product or quan…" at bounding box center [0, 0] width 0 height 0
click at [573, 95] on link "View Cart" at bounding box center [571, 99] width 36 height 11
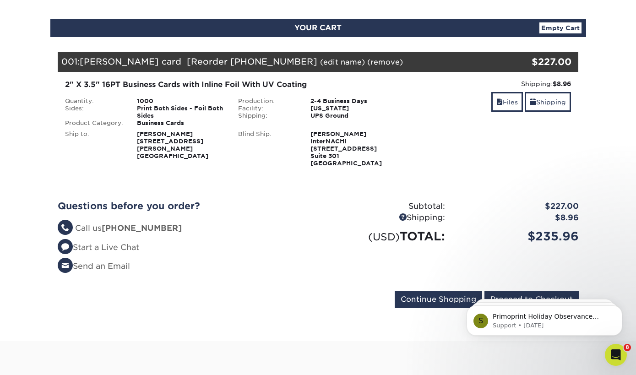
scroll to position [192, 0]
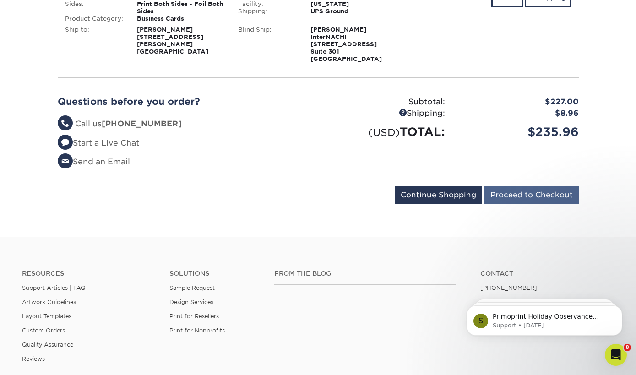
click at [516, 196] on input "Proceed to Checkout" at bounding box center [532, 195] width 94 height 17
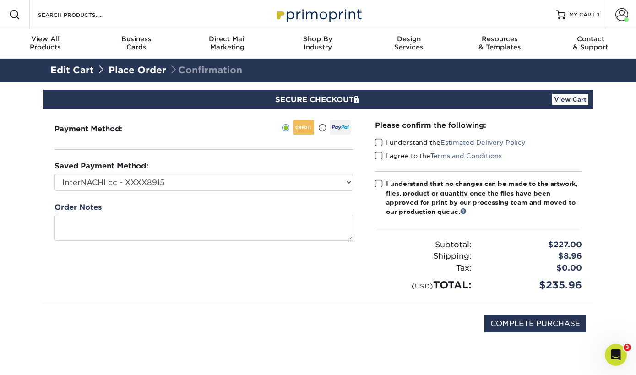
click at [406, 142] on label "I understand the Estimated Delivery Policy" at bounding box center [450, 142] width 151 height 9
click at [0, 0] on input "I understand the Estimated Delivery Policy" at bounding box center [0, 0] width 0 height 0
click at [406, 153] on label "I agree to the Terms and Conditions" at bounding box center [438, 155] width 127 height 9
click at [0, 0] on input "I agree to the Terms and Conditions" at bounding box center [0, 0] width 0 height 0
click at [406, 194] on div "I understand that no changes can be made to the artwork, files, product or quan…" at bounding box center [484, 198] width 196 height 38
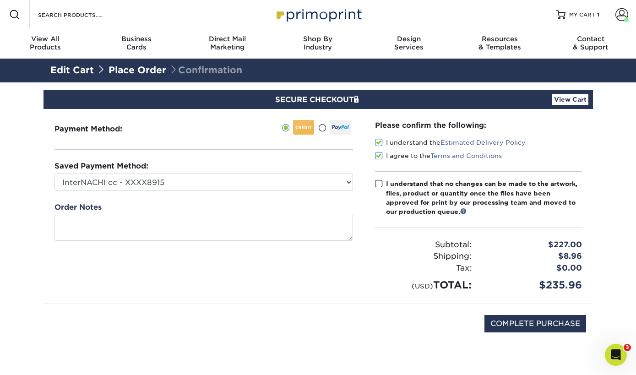
click at [0, 0] on input "I understand that no changes can be made to the artwork, files, product or quan…" at bounding box center [0, 0] width 0 height 0
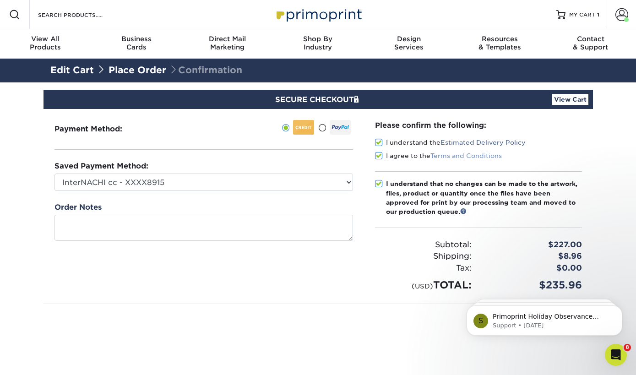
scroll to position [69, 0]
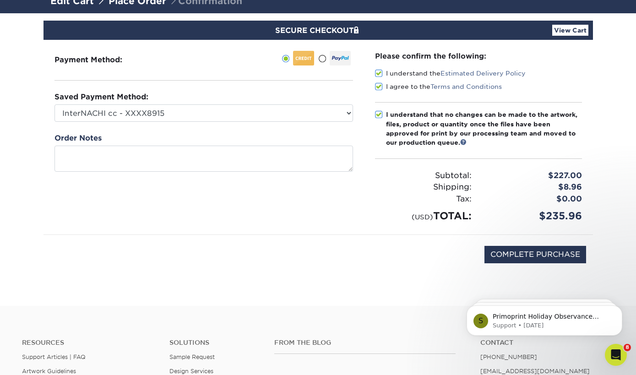
click at [571, 28] on link "View Cart" at bounding box center [571, 30] width 36 height 11
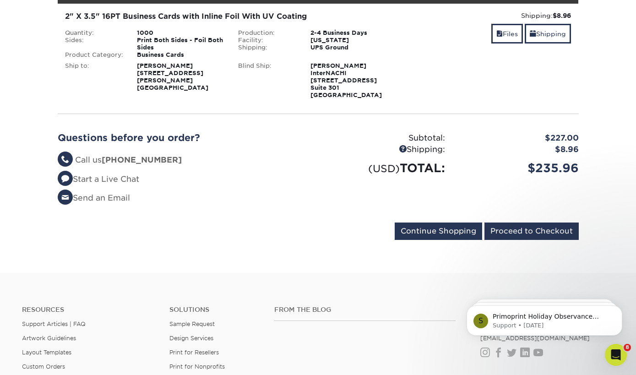
scroll to position [171, 0]
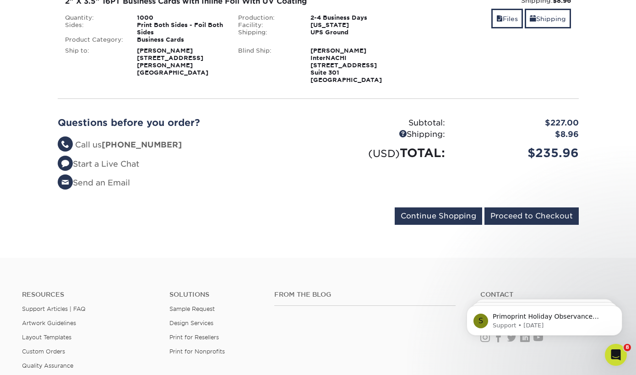
click at [508, 228] on div "Your Cart is Empty View Account Active Orders Order History Contact Us Business…" at bounding box center [318, 95] width 536 height 282
click at [509, 220] on input "Proceed to Checkout" at bounding box center [532, 216] width 94 height 17
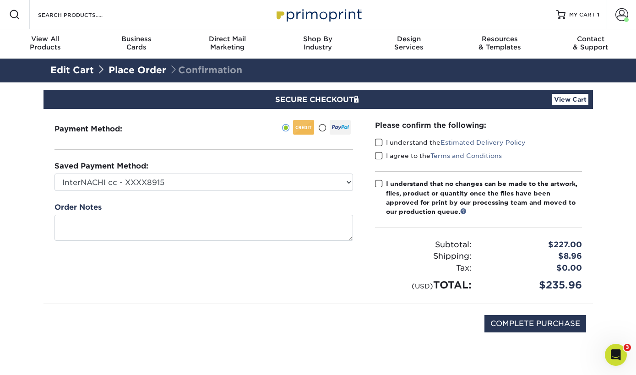
click at [406, 142] on label "I understand the Estimated Delivery Policy" at bounding box center [450, 142] width 151 height 9
click at [0, 0] on input "I understand the Estimated Delivery Policy" at bounding box center [0, 0] width 0 height 0
click at [406, 156] on label "I agree to the Terms and Conditions" at bounding box center [438, 155] width 127 height 9
click at [0, 0] on input "I agree to the Terms and Conditions" at bounding box center [0, 0] width 0 height 0
click at [406, 196] on div "I understand that no changes can be made to the artwork, files, product or quan…" at bounding box center [484, 198] width 196 height 38
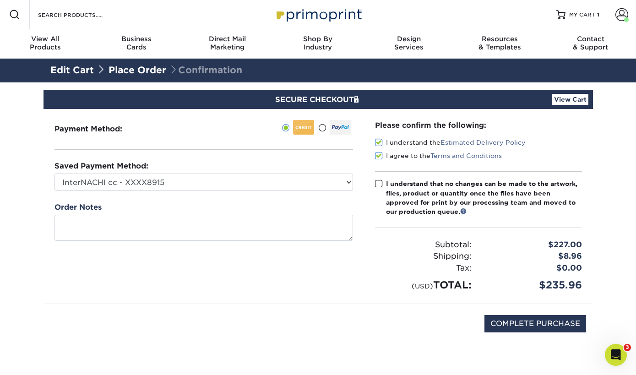
click at [0, 0] on input "I understand that no changes can be made to the artwork, files, product or quan…" at bounding box center [0, 0] width 0 height 0
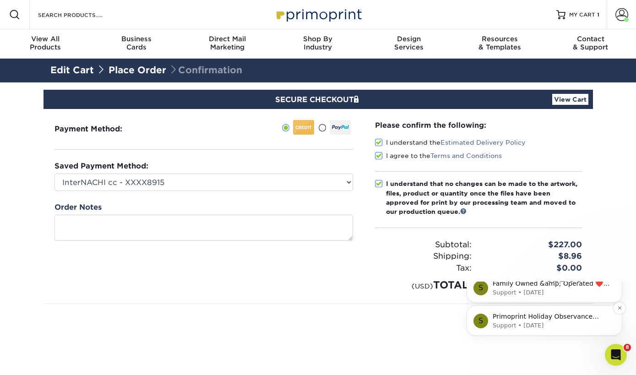
drag, startPoint x: 976, startPoint y: 603, endPoint x: 516, endPoint y: 424, distance: 493.3
click at [516, 330] on p "Support • 15w ago" at bounding box center [552, 326] width 118 height 8
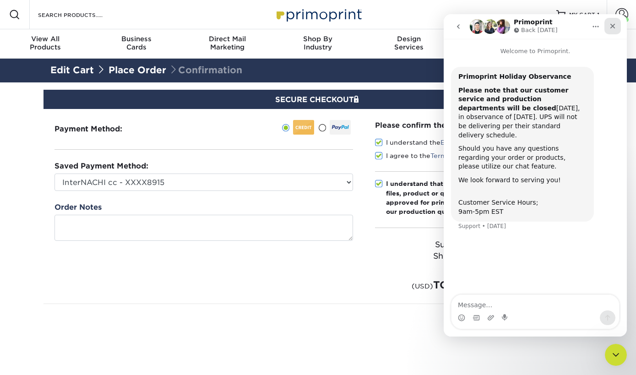
click at [612, 23] on icon "Close" at bounding box center [612, 25] width 7 height 7
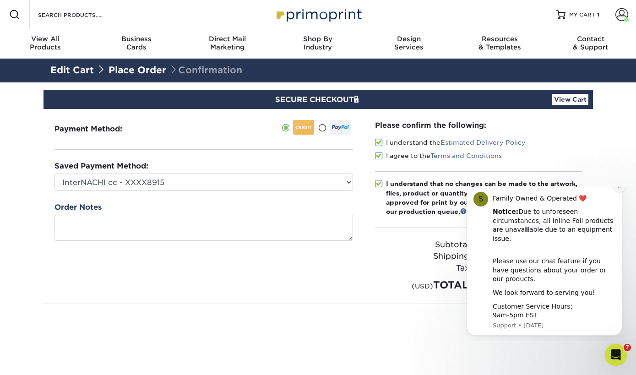
click at [619, 189] on icon "Dismiss notification" at bounding box center [620, 186] width 5 height 5
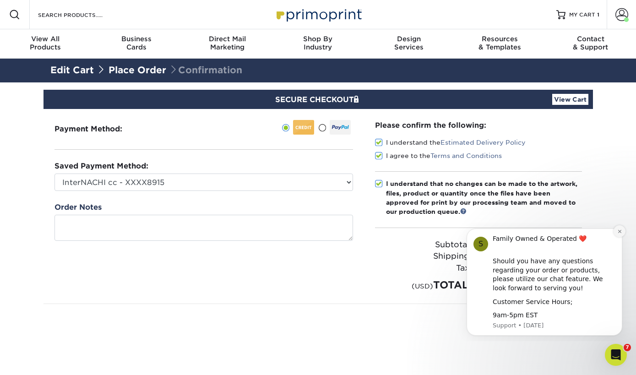
click at [621, 234] on icon "Dismiss notification" at bounding box center [620, 231] width 5 height 5
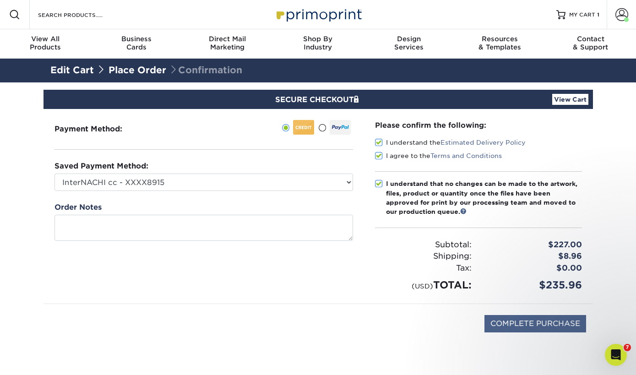
click at [550, 325] on input "COMPLETE PURCHASE" at bounding box center [536, 323] width 102 height 17
type input "PROCESSING, PLEASE WAIT..."
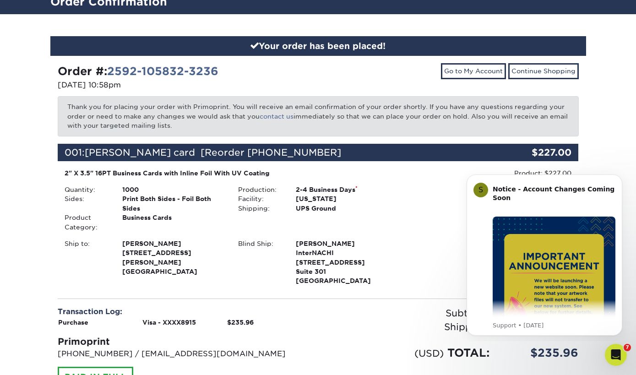
scroll to position [102, 0]
